Goal: Check status: Check status

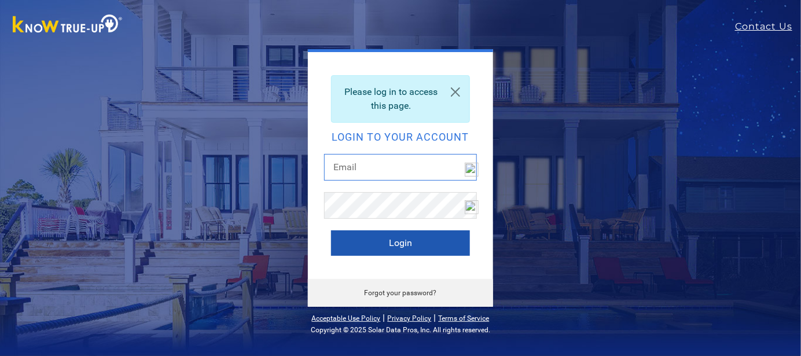
type input "expresso18002@hotmail.com"
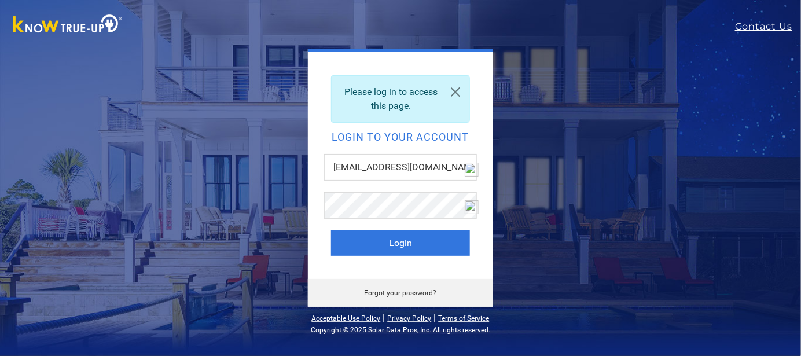
click at [426, 240] on button "Login" at bounding box center [400, 242] width 139 height 25
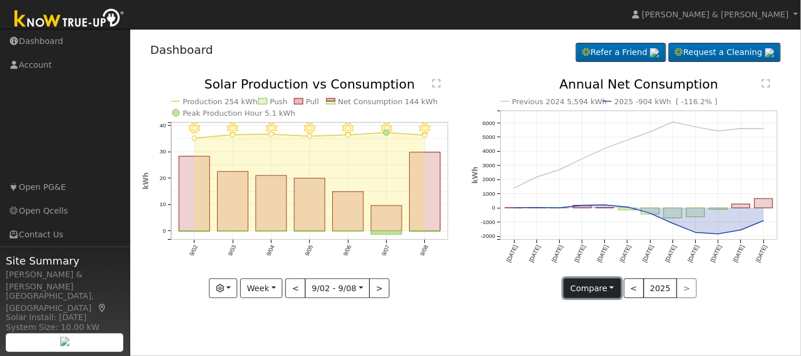
click at [614, 288] on button "Compare" at bounding box center [592, 289] width 57 height 20
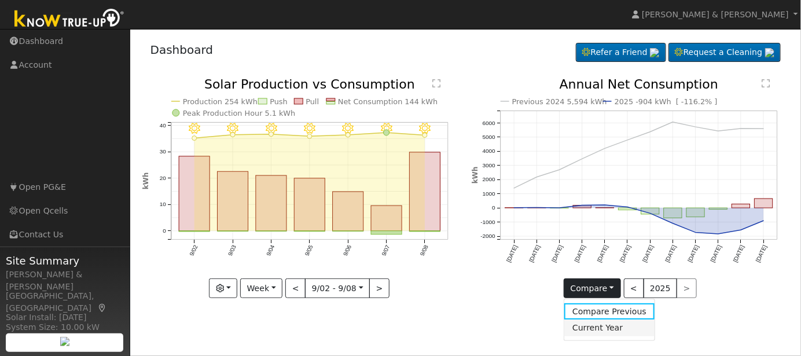
click at [602, 333] on link "Current Year" at bounding box center [610, 328] width 90 height 16
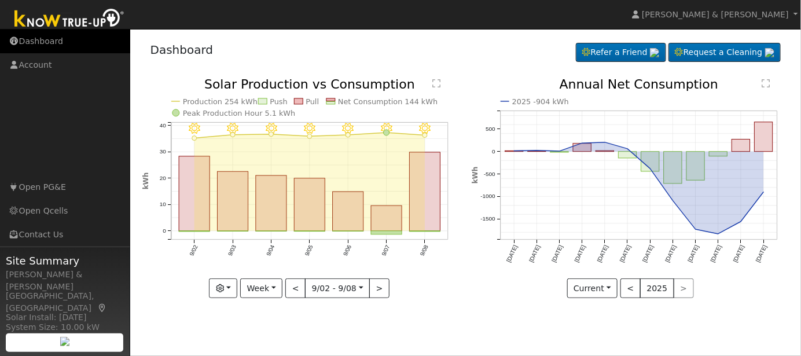
click at [51, 46] on link "Dashboard" at bounding box center [65, 42] width 130 height 24
